Goal: Information Seeking & Learning: Learn about a topic

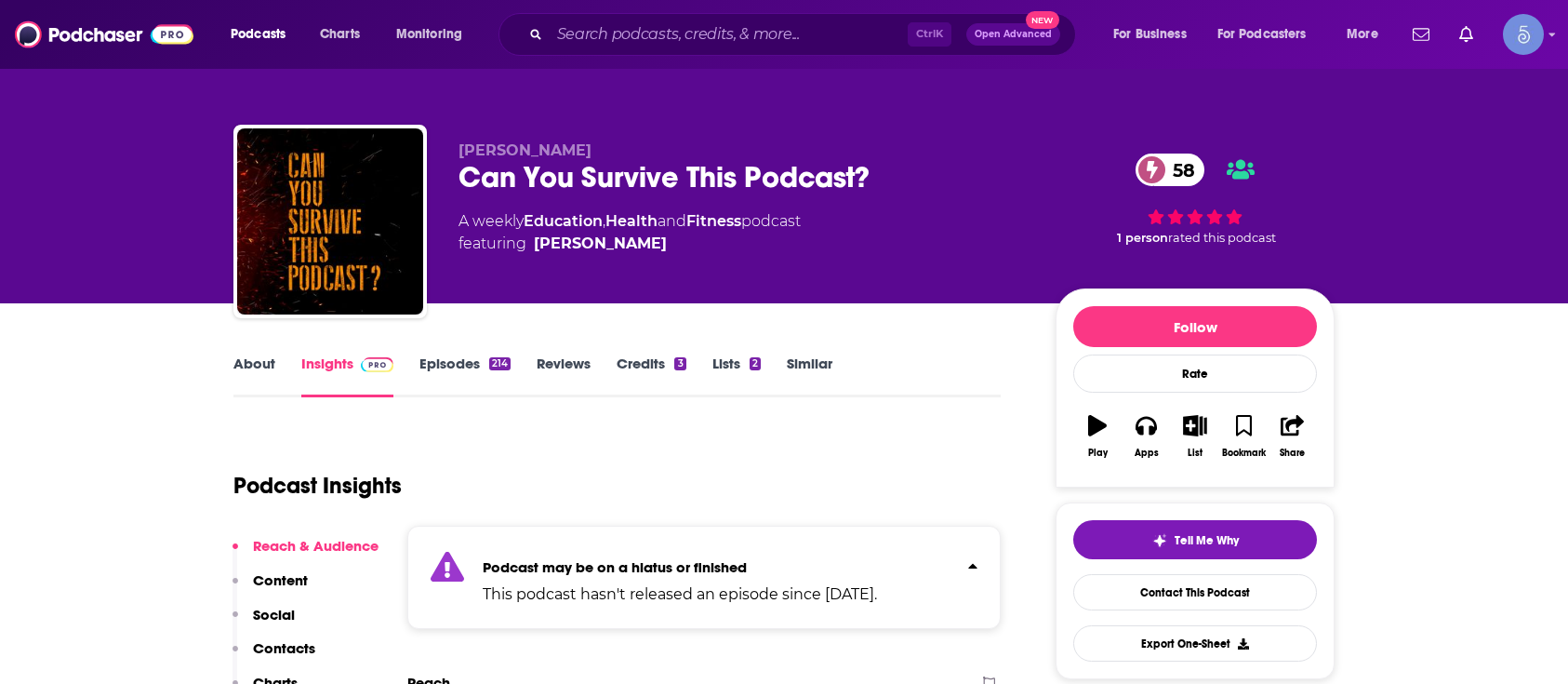
scroll to position [288, 0]
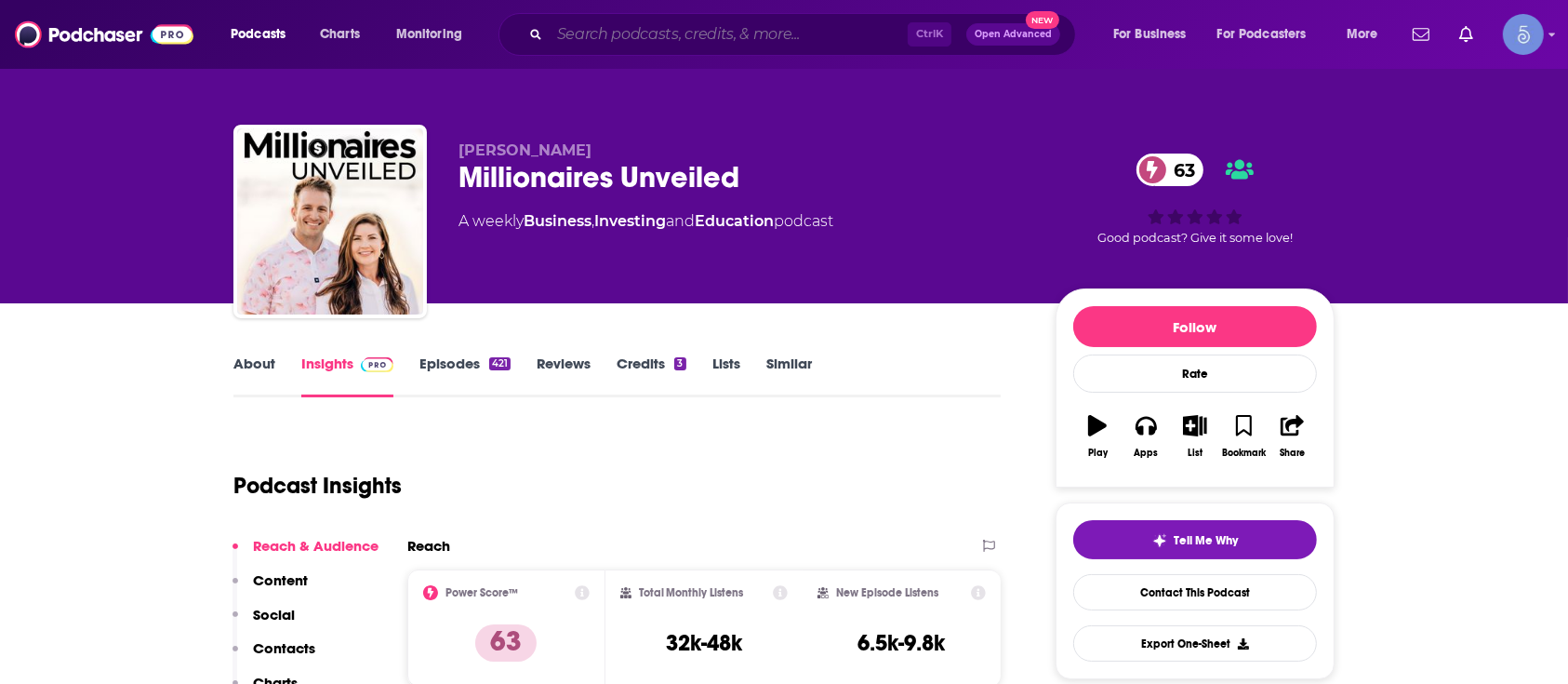
click at [792, 28] on input "Search podcasts, credits, & more..." at bounding box center [728, 34] width 358 height 30
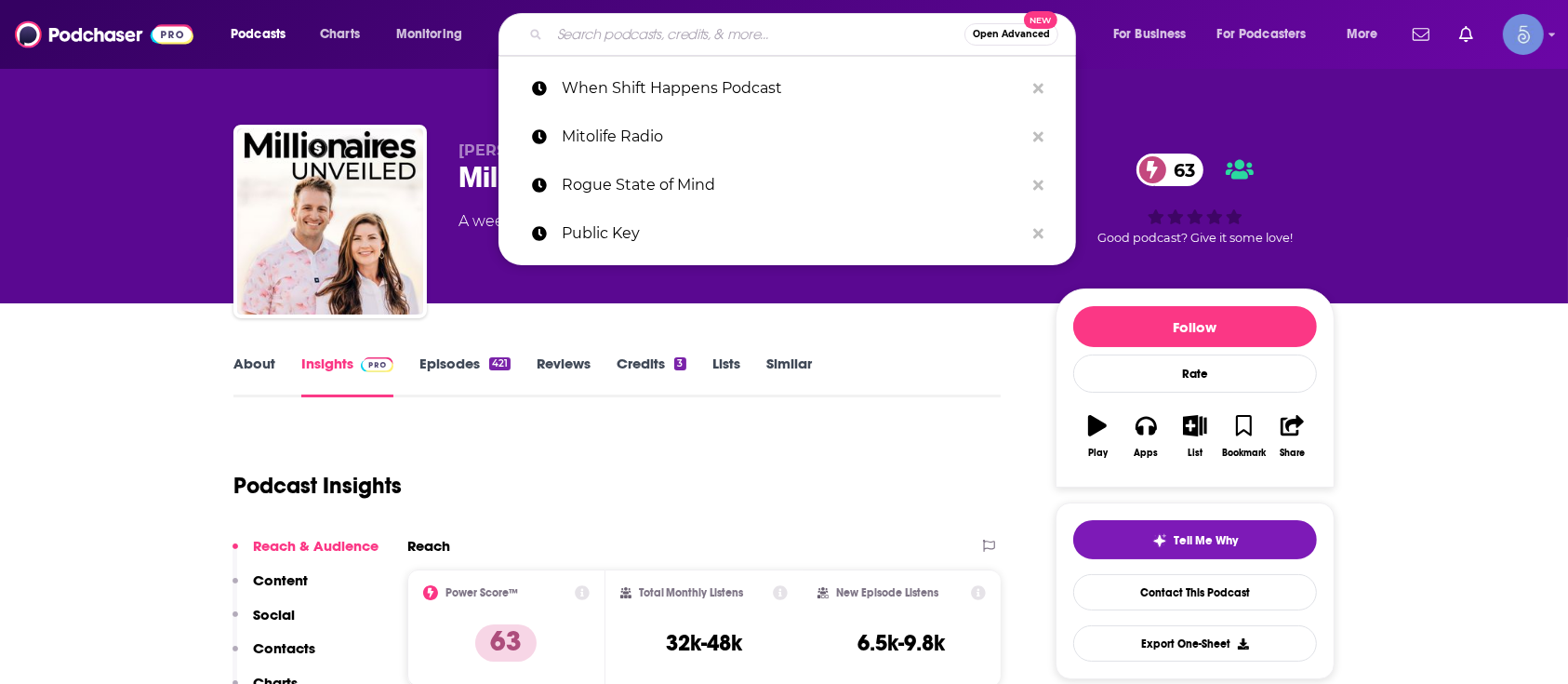
paste input "Accelerated Health with [PERSON_NAME]"
type input "Accelerated Health with [PERSON_NAME]"
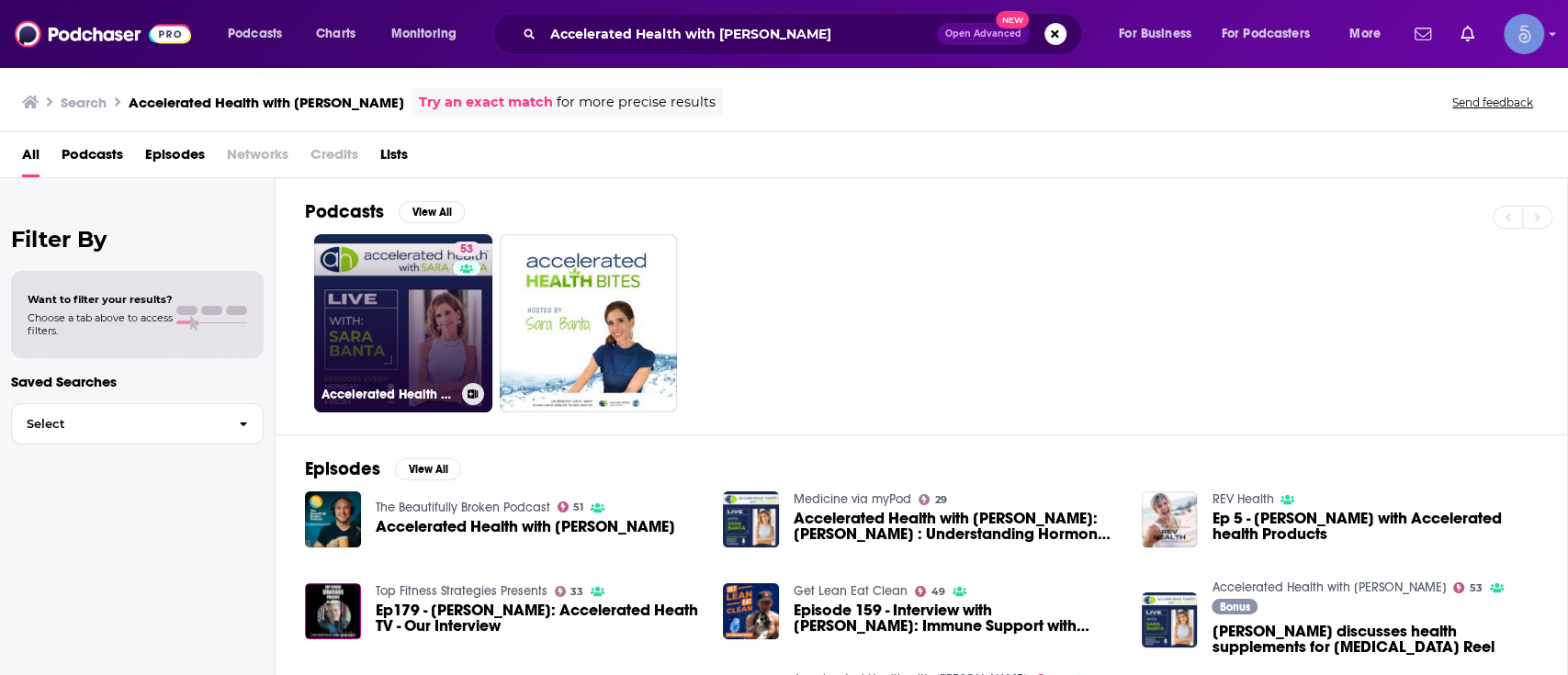
click at [341, 392] on h3 "Accelerated Health with Sara Banta" at bounding box center [388, 394] width 133 height 15
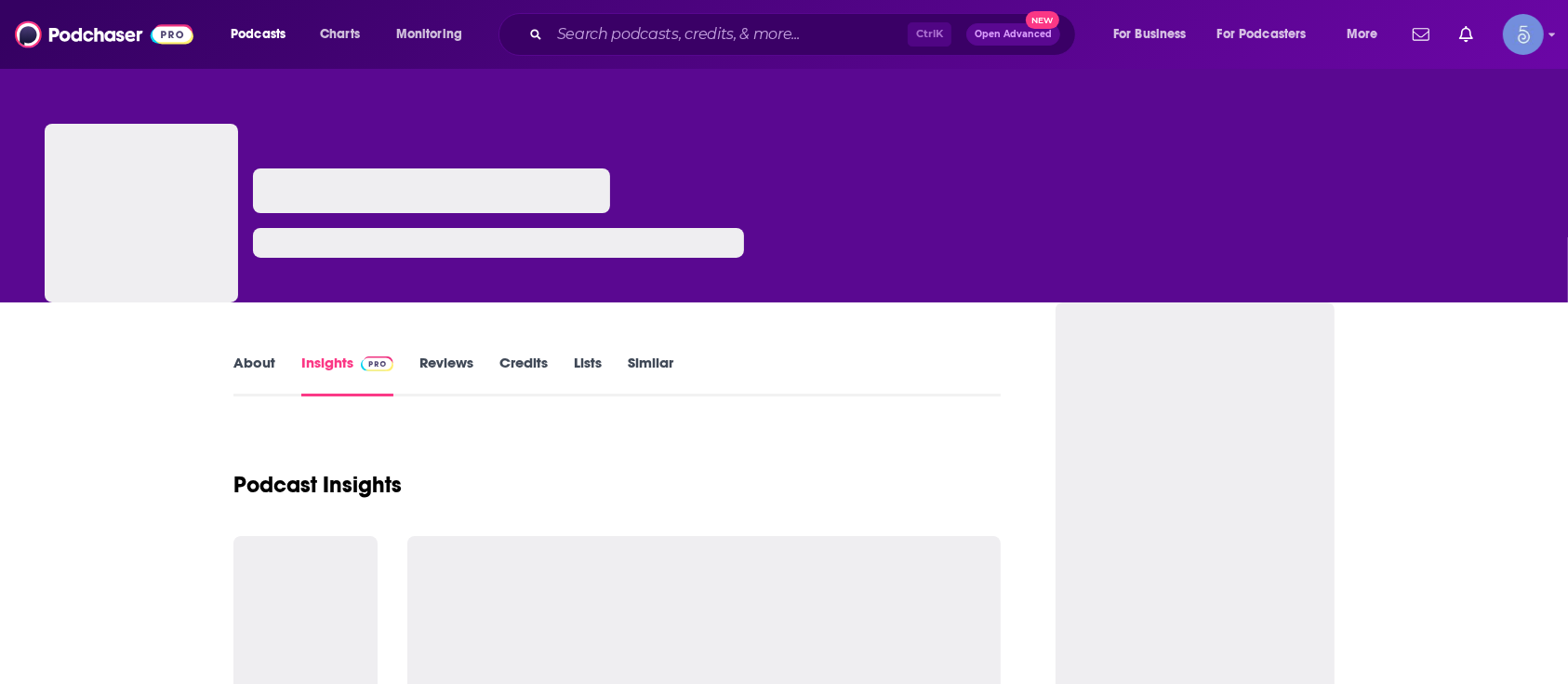
drag, startPoint x: 808, startPoint y: 56, endPoint x: 811, endPoint y: 40, distance: 16.3
click at [808, 55] on div "Podcasts Charts Monitoring Ctrl K Open Advanced New For Business For Podcasters…" at bounding box center [784, 35] width 1568 height 69
click at [810, 39] on input "Search podcasts, credits, & more..." at bounding box center [728, 34] width 358 height 30
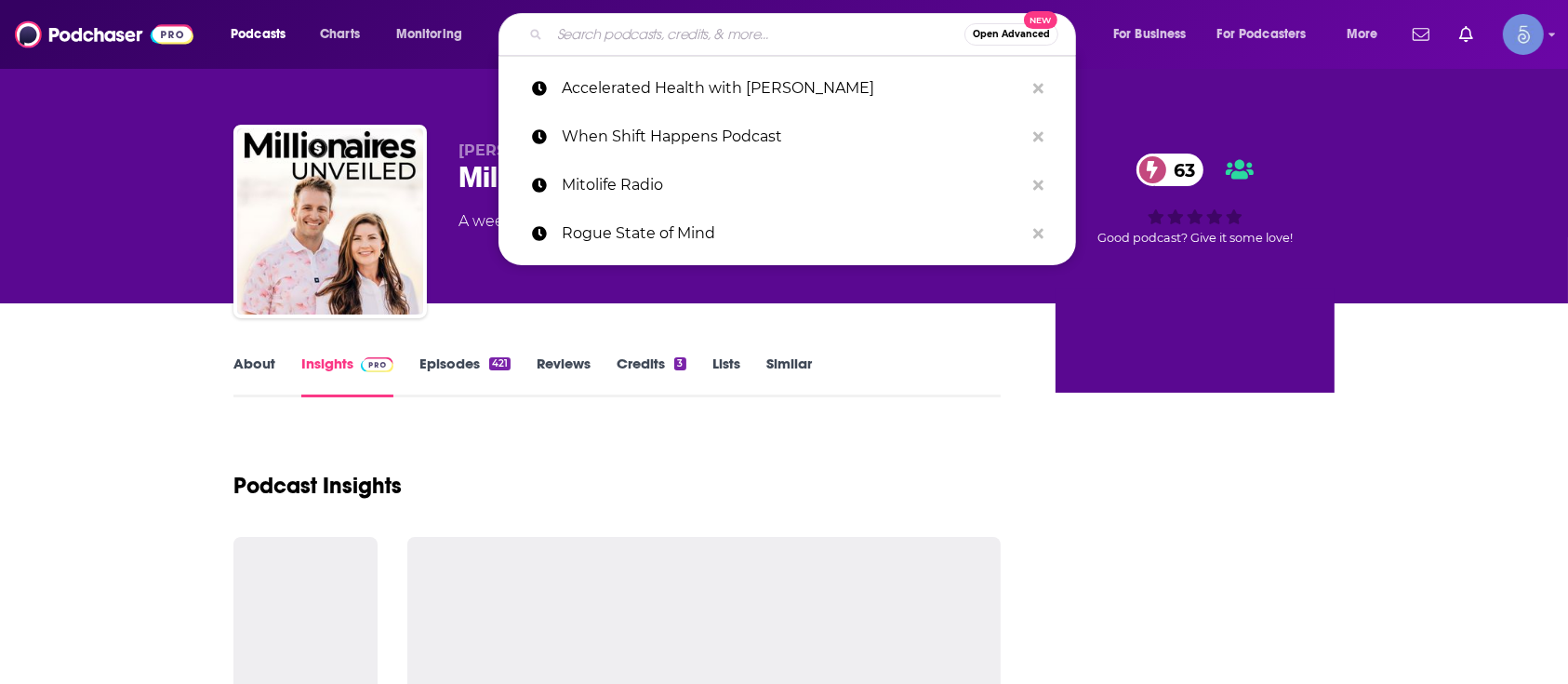
paste input "Finding Genius Podcast"
type input "Finding Genius Podcast"
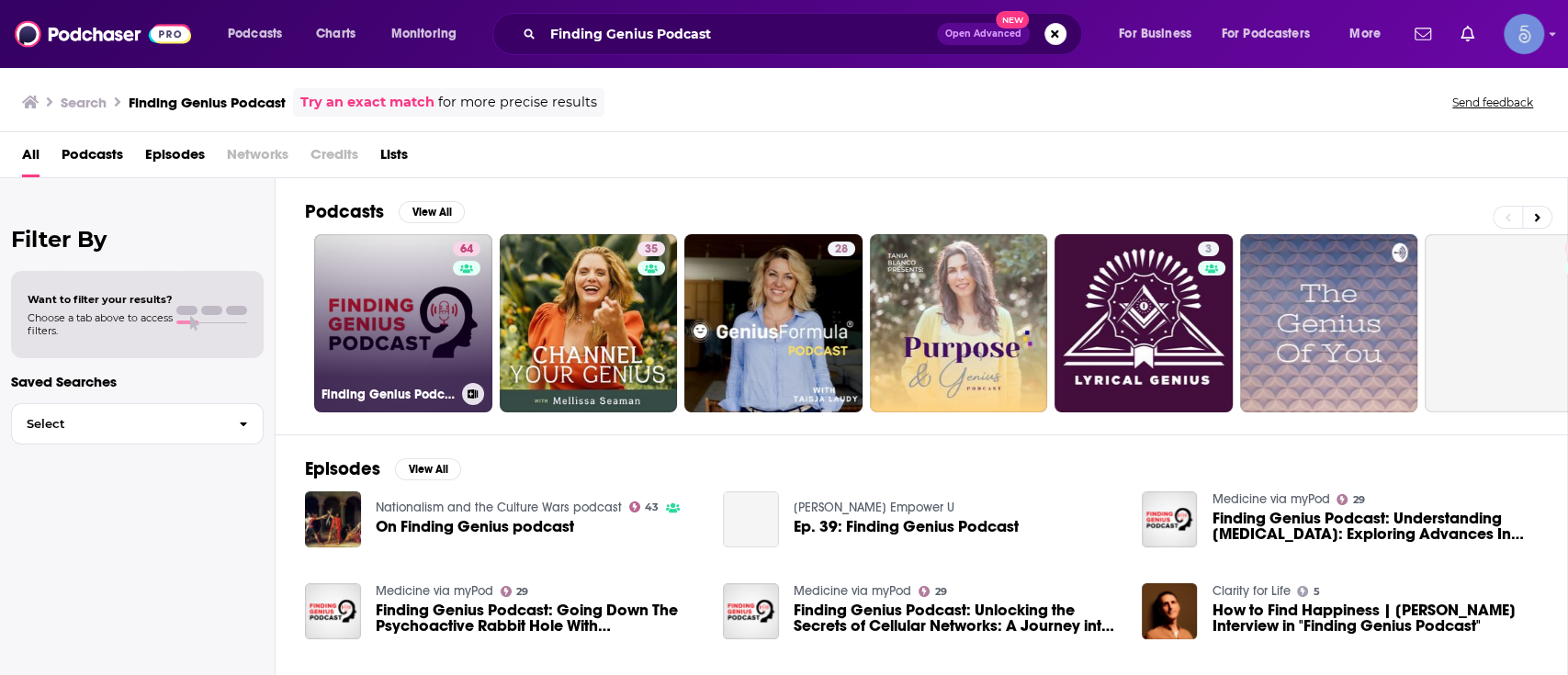
click at [331, 290] on link "64 Finding Genius Podcast" at bounding box center [403, 323] width 178 height 178
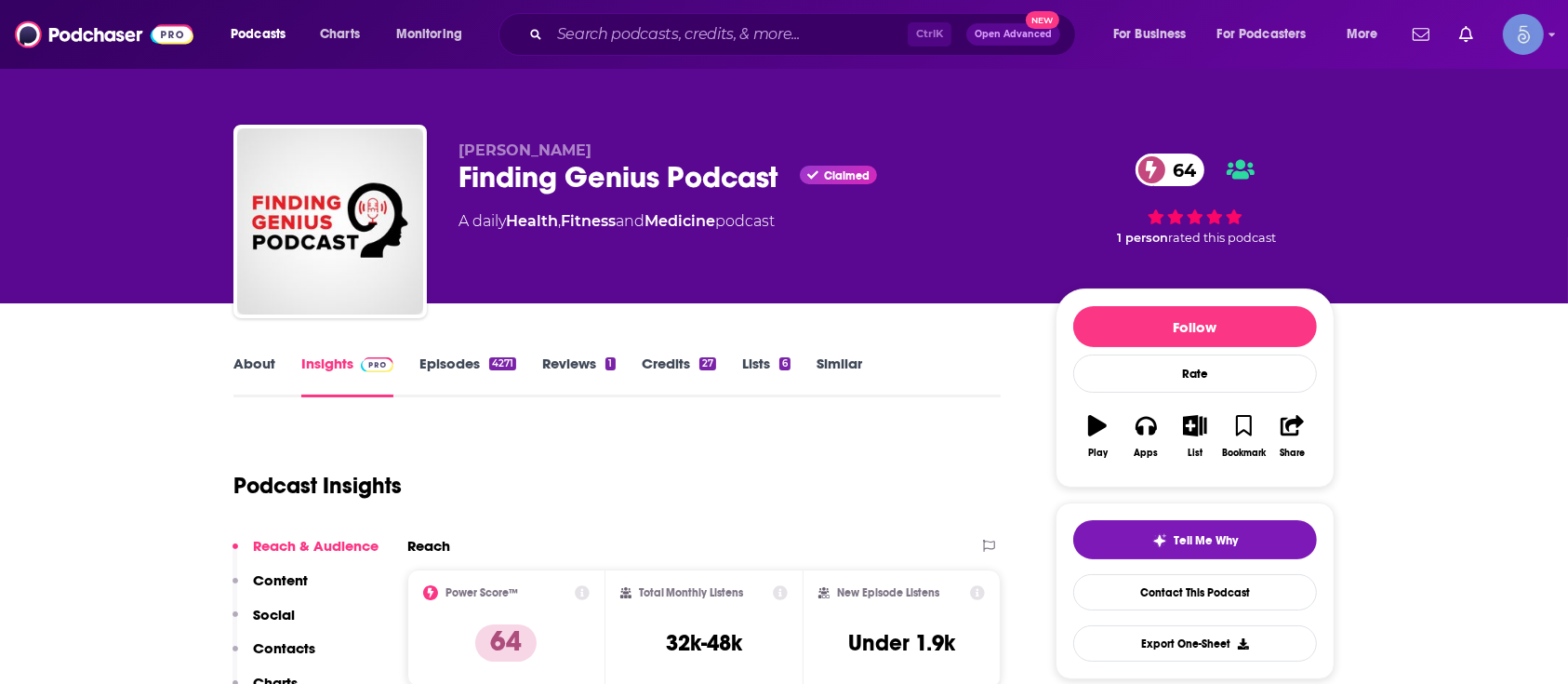
click at [253, 376] on link "About" at bounding box center [254, 376] width 42 height 43
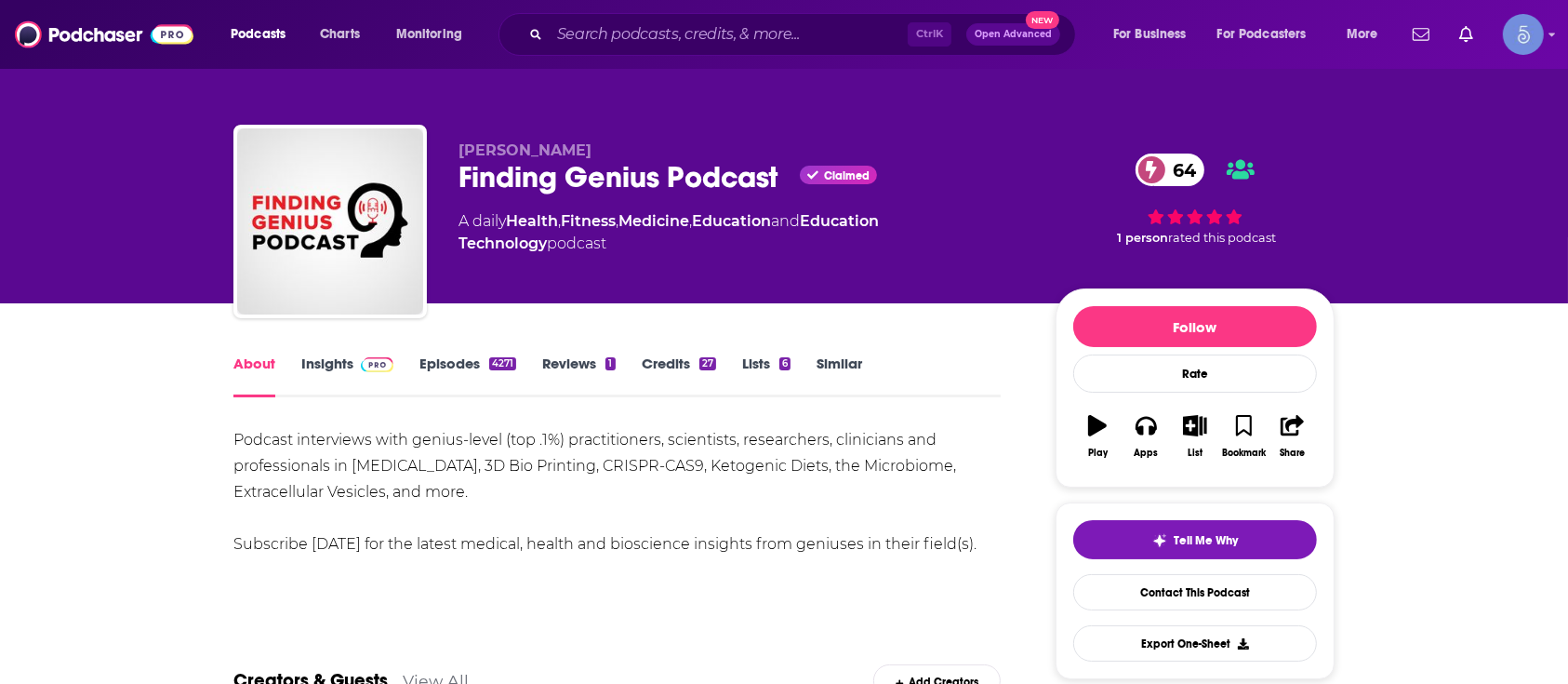
click at [312, 365] on link "Insights" at bounding box center [348, 376] width 92 height 43
